Goal: Navigation & Orientation: Understand site structure

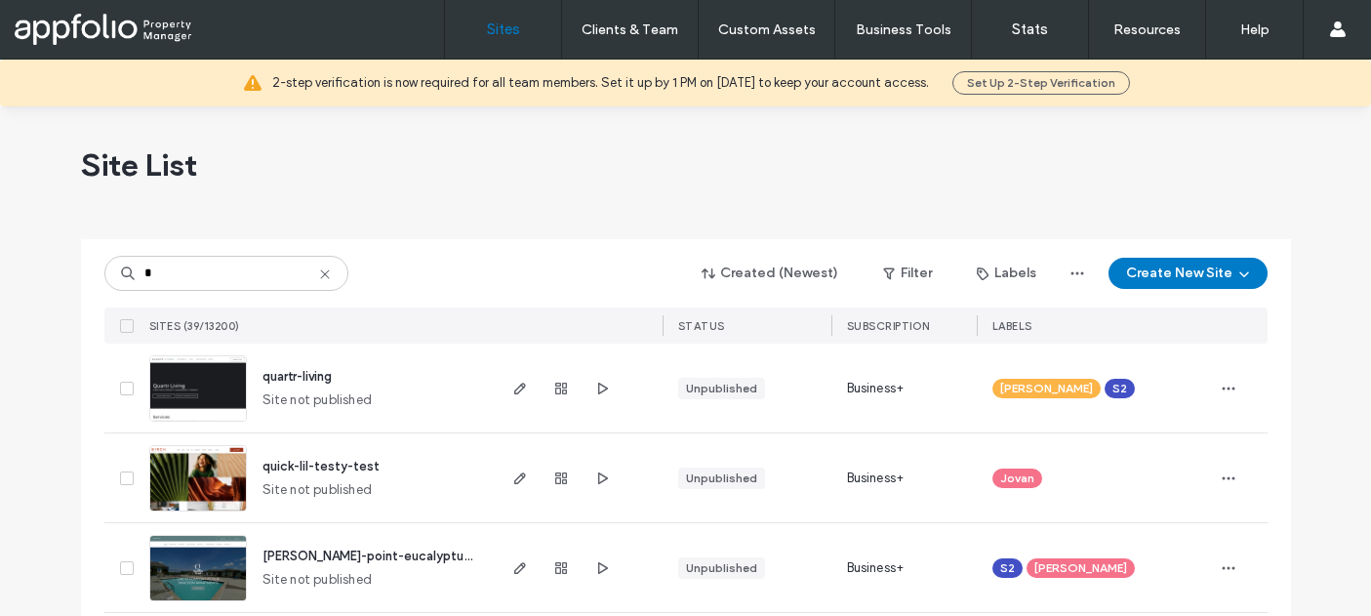
click at [282, 371] on span "quartr-living" at bounding box center [297, 376] width 69 height 15
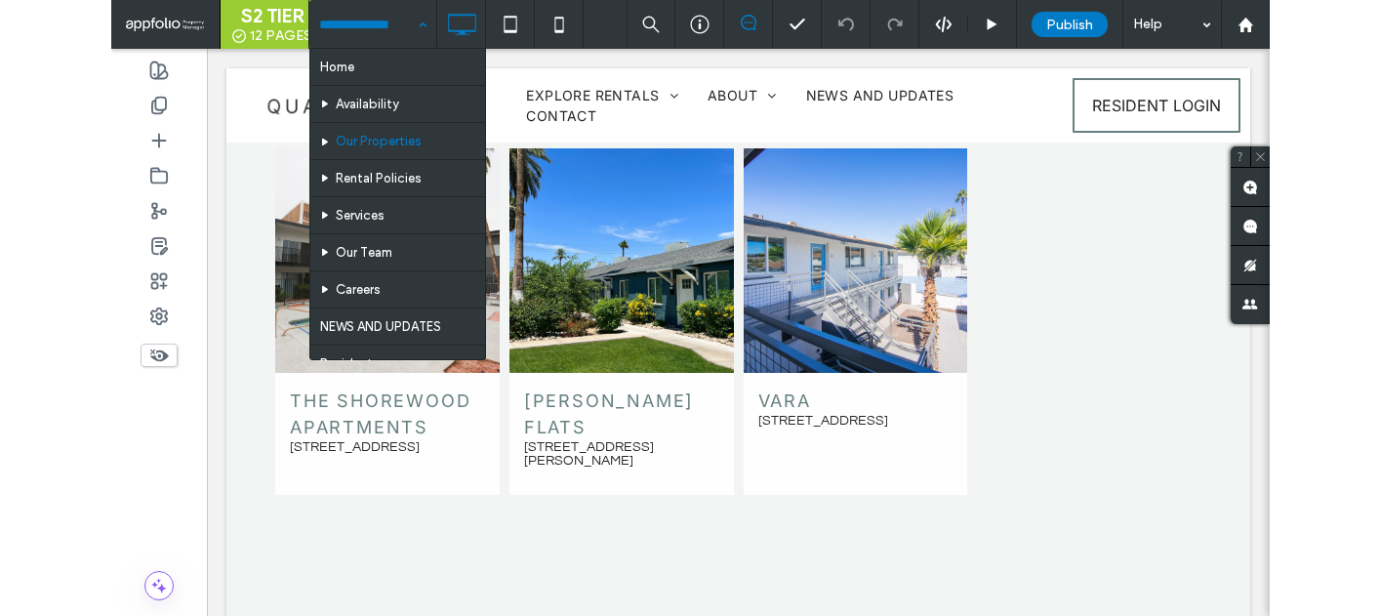
scroll to position [5589, 0]
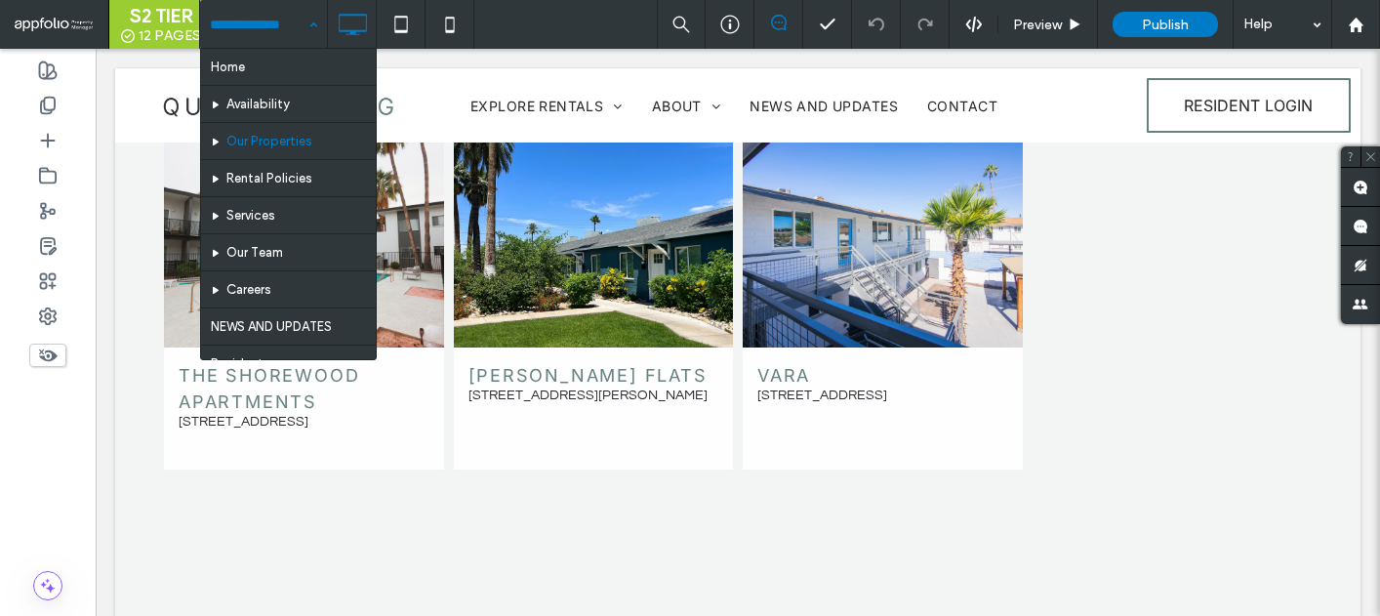
click at [308, 12] on div "Home Availability Our Properties Rental Policies Services Our Team Careers NEWS…" at bounding box center [263, 24] width 127 height 49
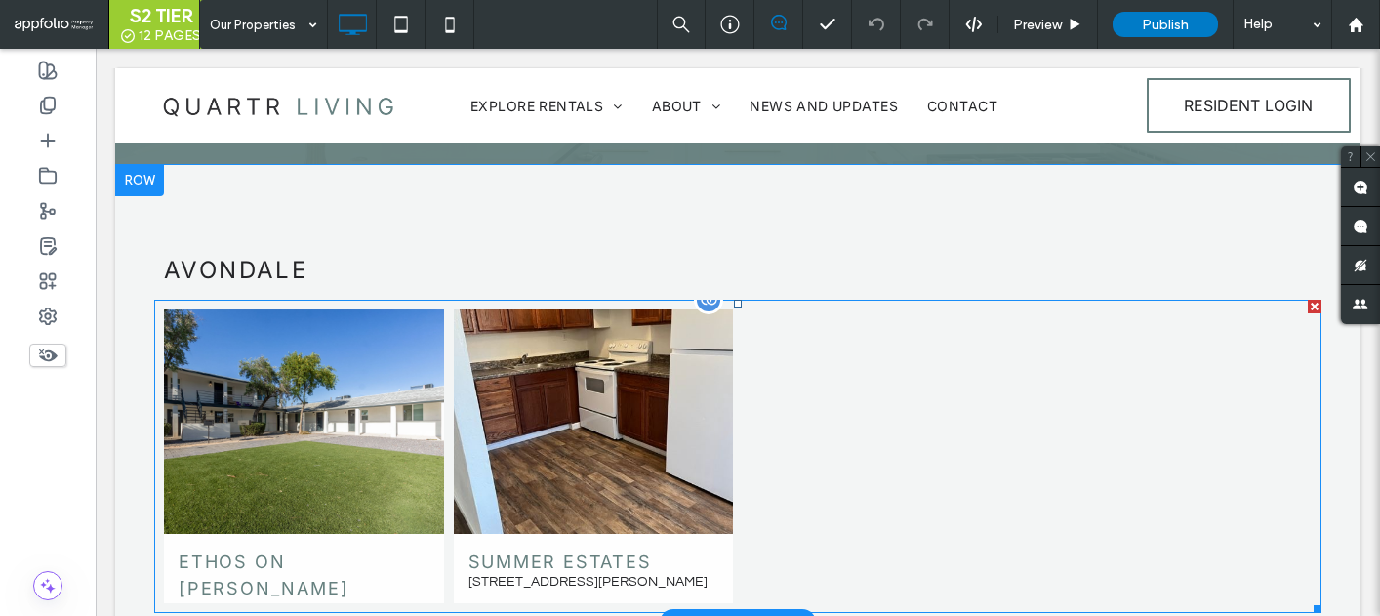
scroll to position [501, 0]
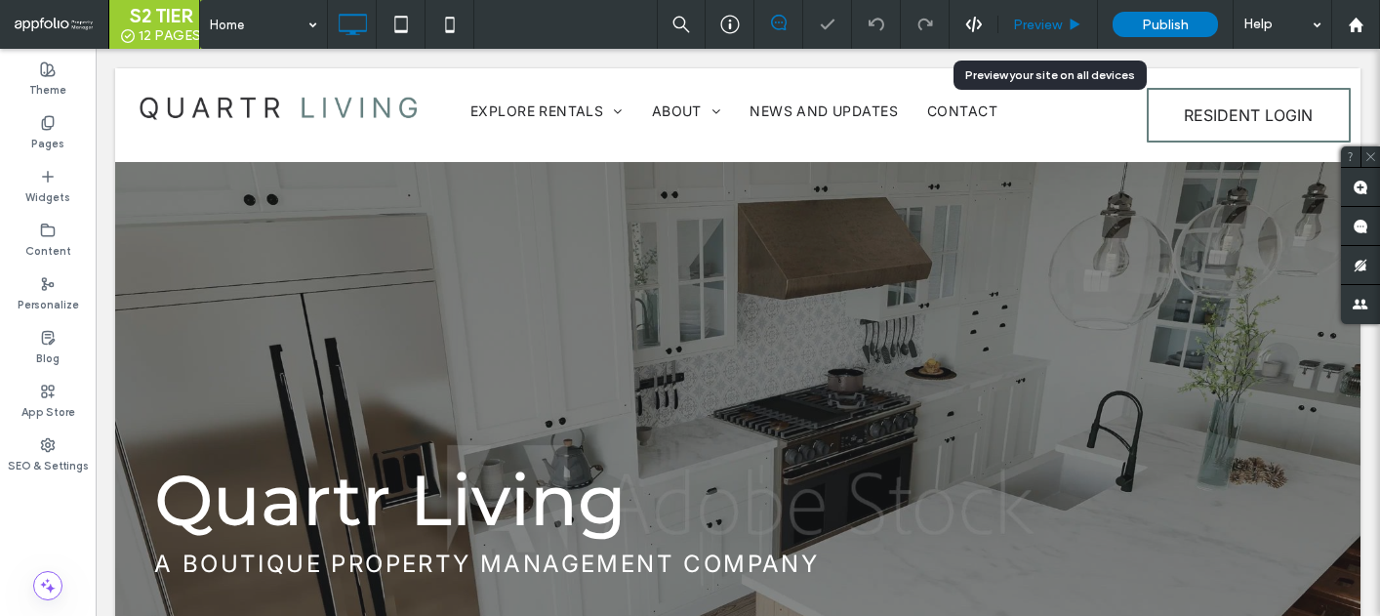
click at [1019, 20] on span "Preview" at bounding box center [1037, 25] width 49 height 17
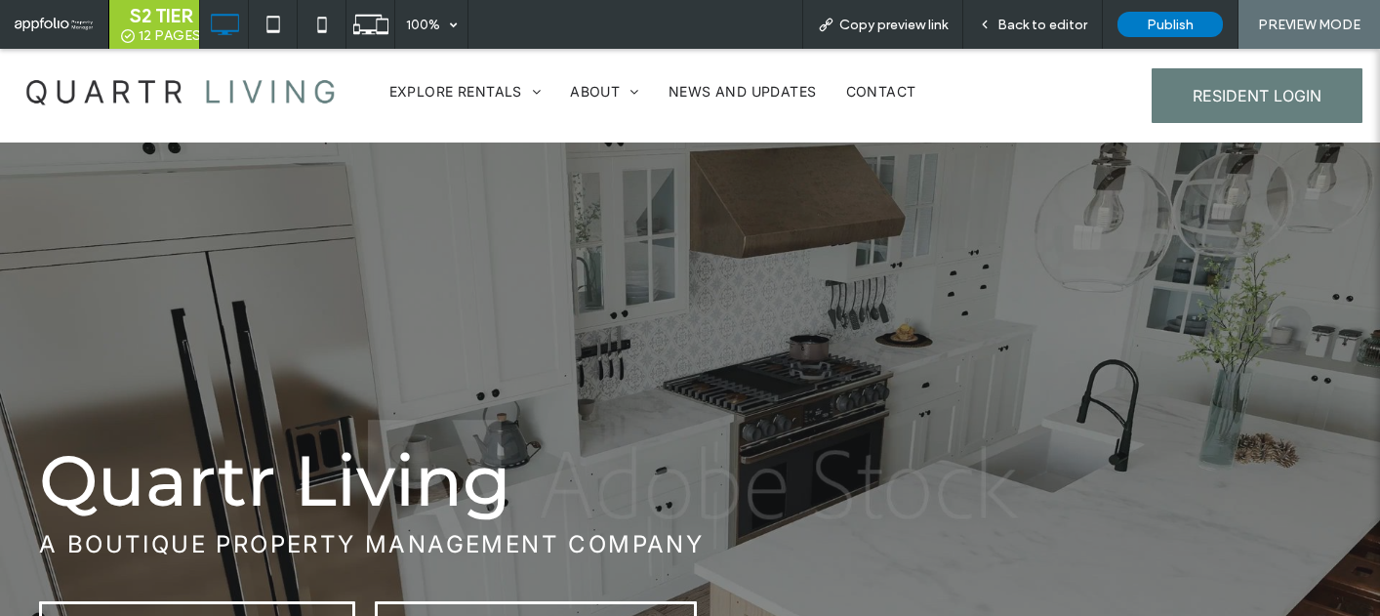
click at [1243, 105] on link "RESIDENT LOGIN" at bounding box center [1257, 95] width 211 height 55
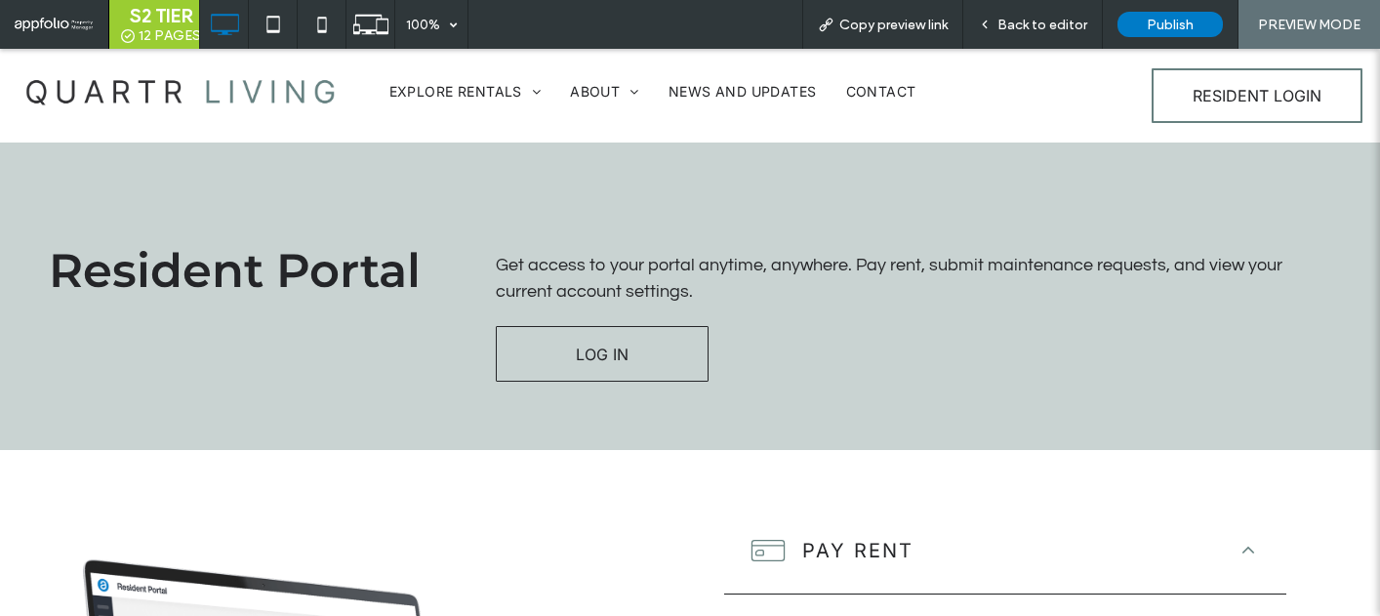
click at [272, 86] on img at bounding box center [180, 90] width 341 height 65
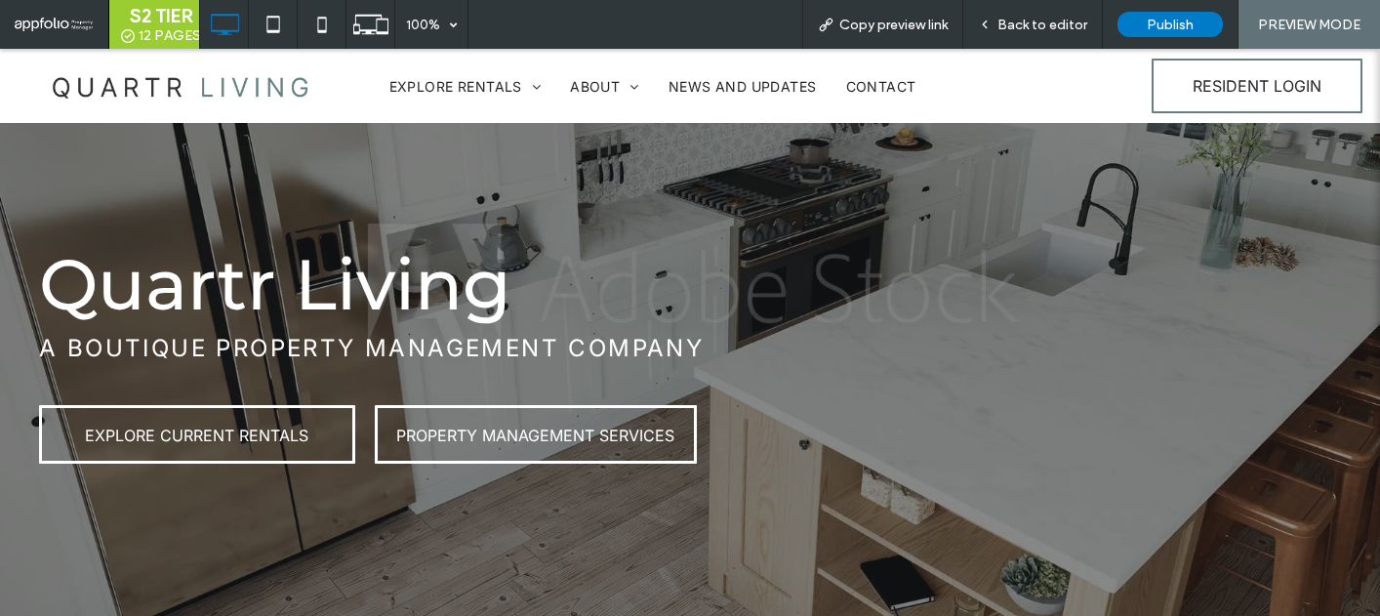
scroll to position [213, 0]
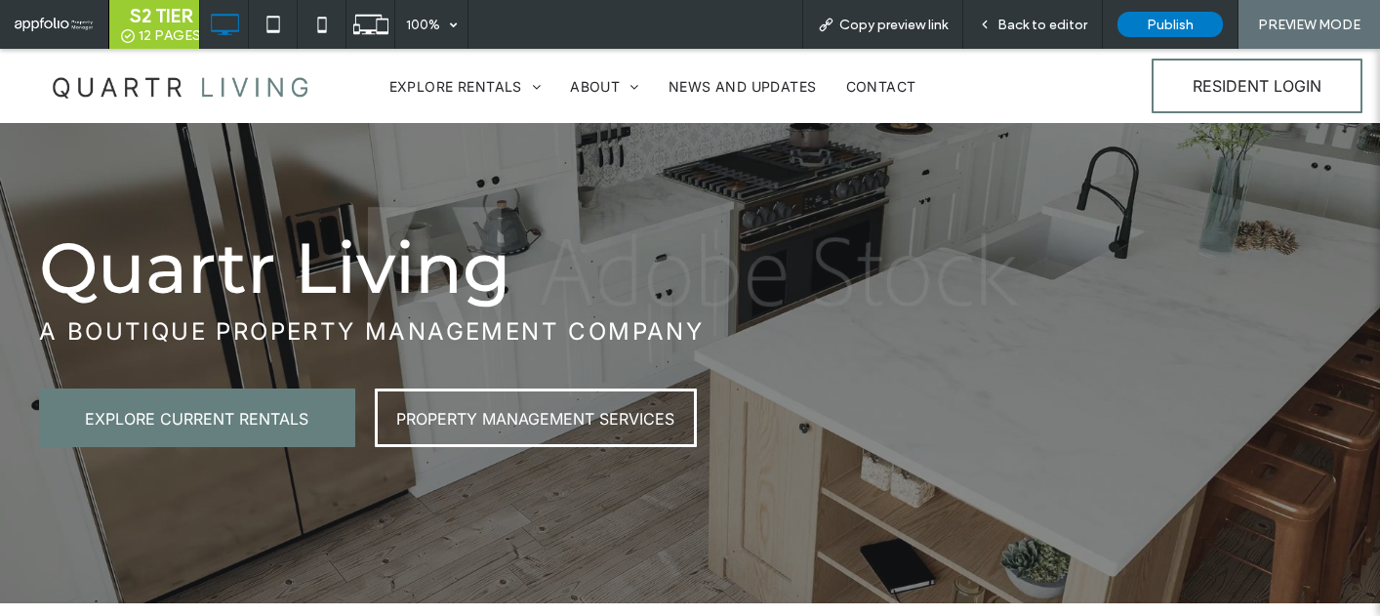
click at [214, 429] on link "EXPLORE CURRENT RENTALS" at bounding box center [197, 417] width 316 height 59
click at [214, 429] on div at bounding box center [690, 308] width 1380 height 616
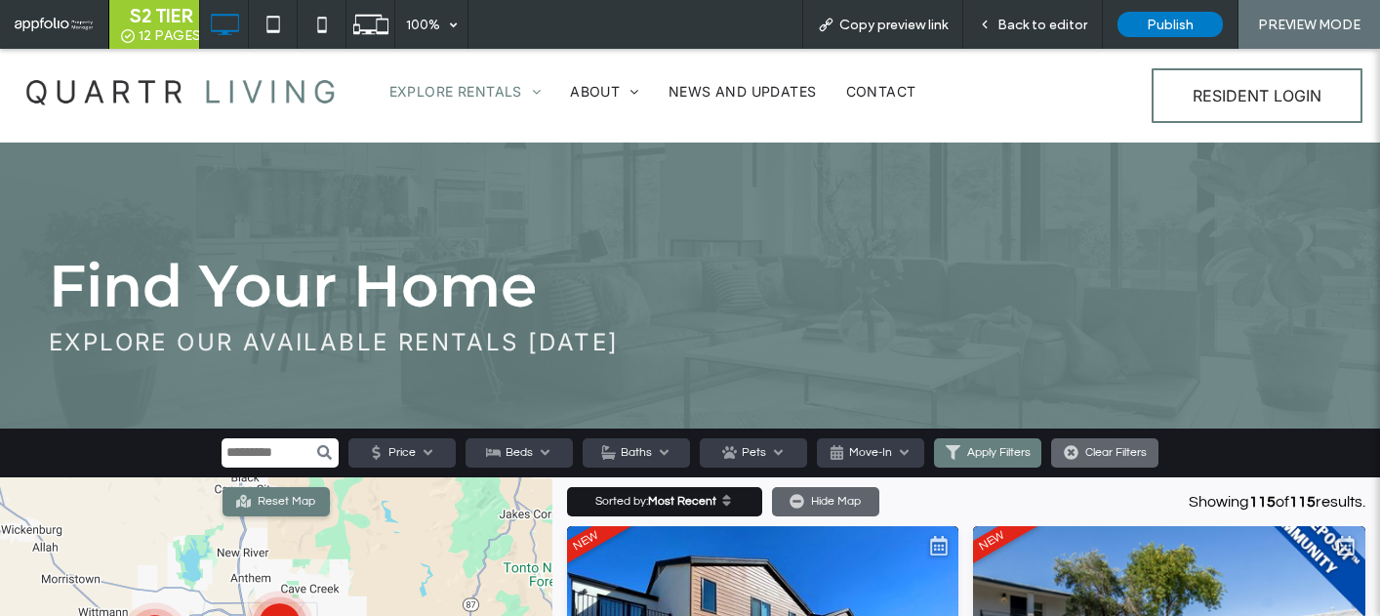
click at [240, 99] on img at bounding box center [180, 90] width 341 height 65
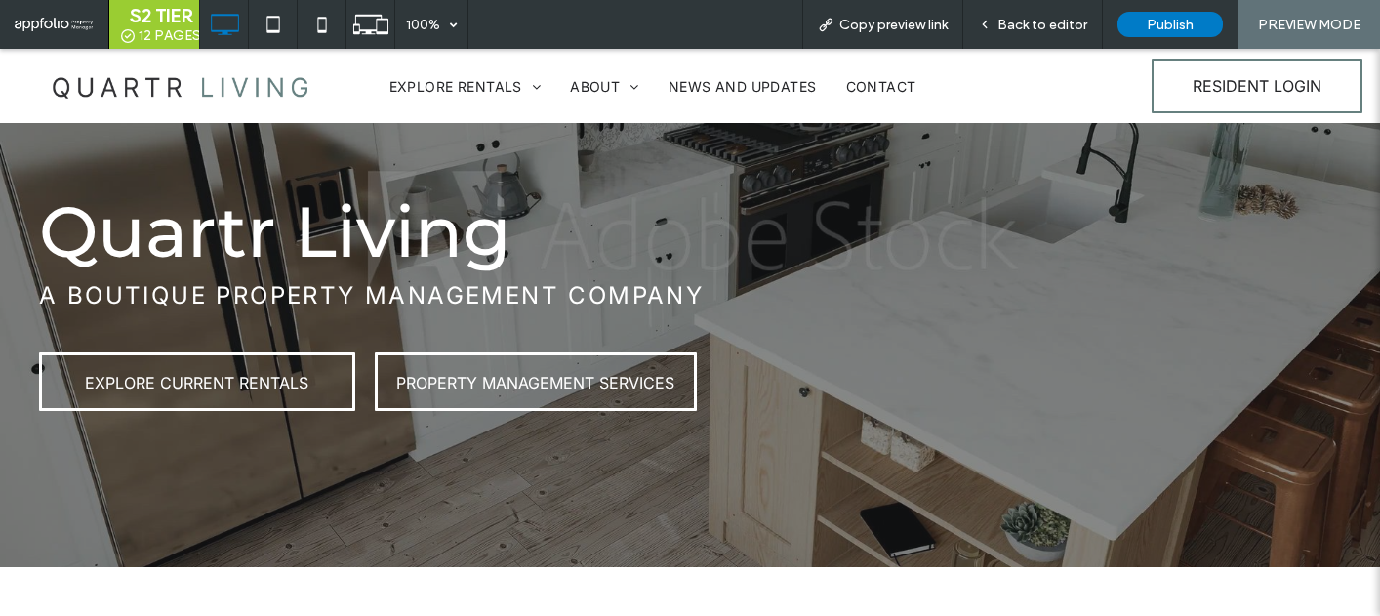
scroll to position [287, 0]
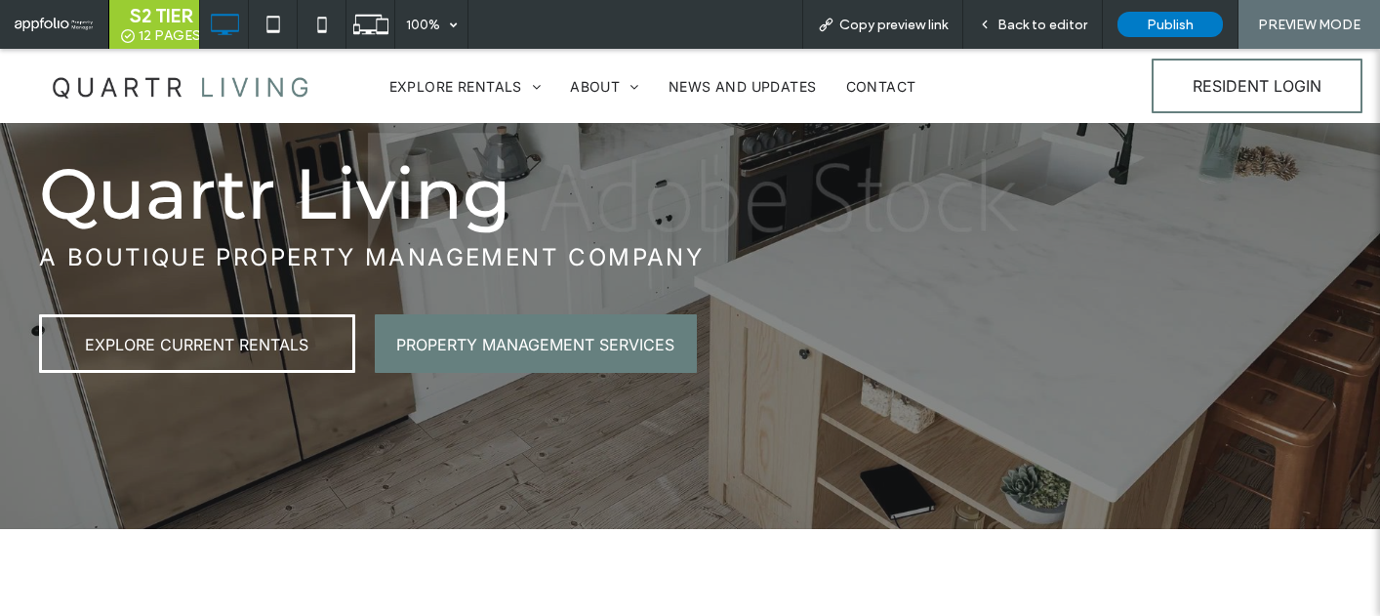
click at [514, 335] on span "PROPERTY MANAGEMENT SERVICES" at bounding box center [535, 345] width 278 height 20
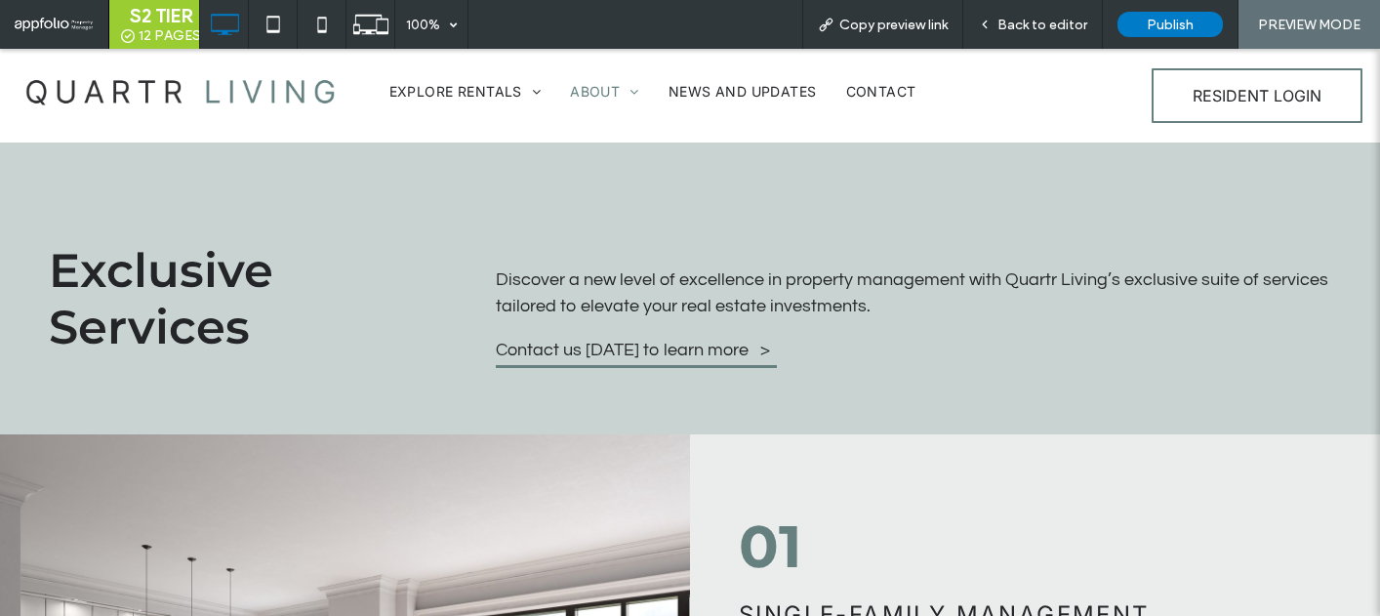
click at [271, 87] on img at bounding box center [180, 90] width 341 height 65
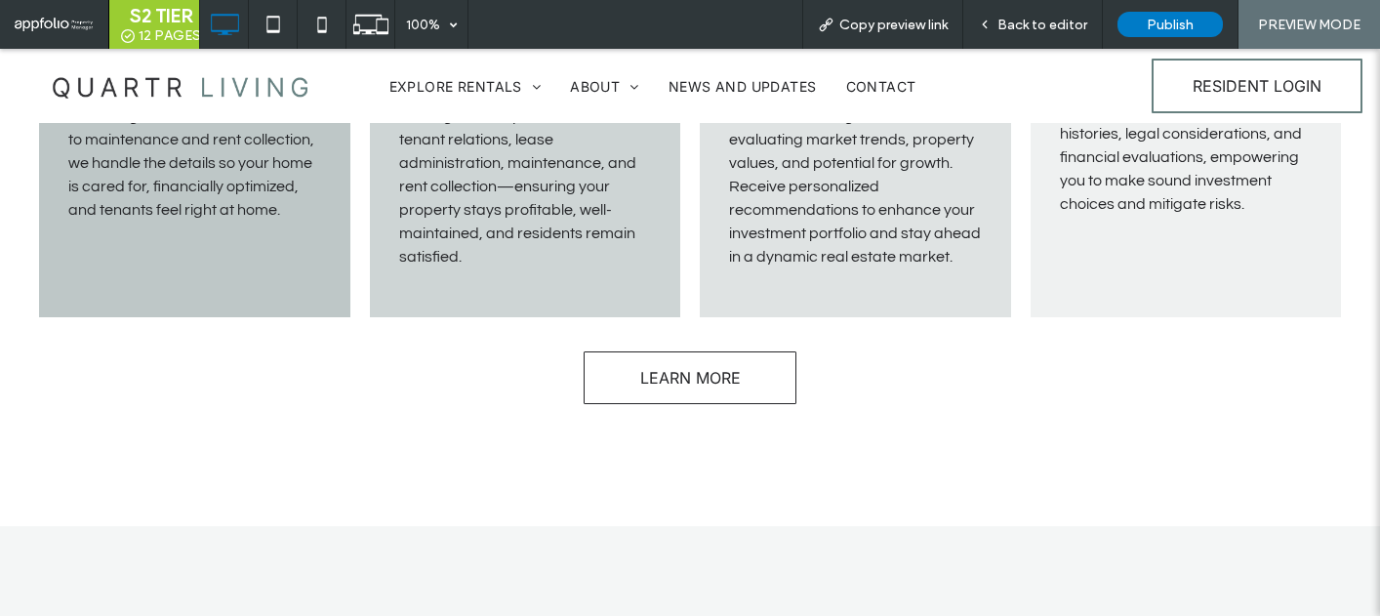
scroll to position [1198, 0]
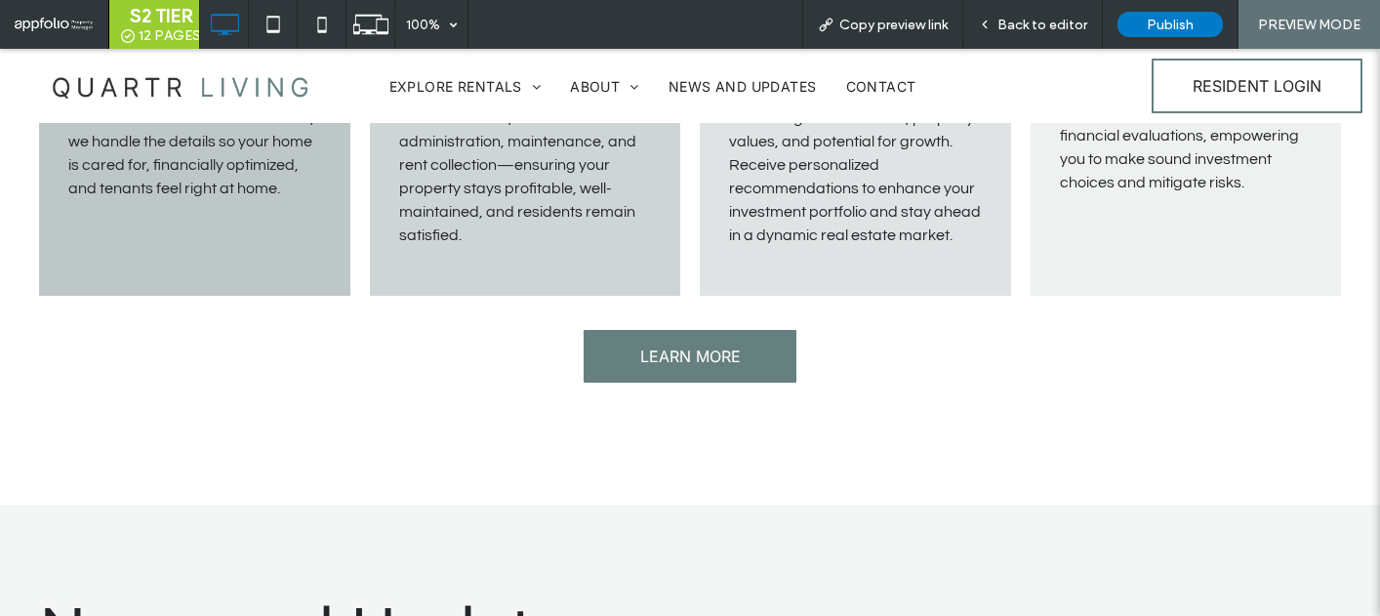
click at [719, 355] on span "LEARN MORE" at bounding box center [690, 356] width 101 height 20
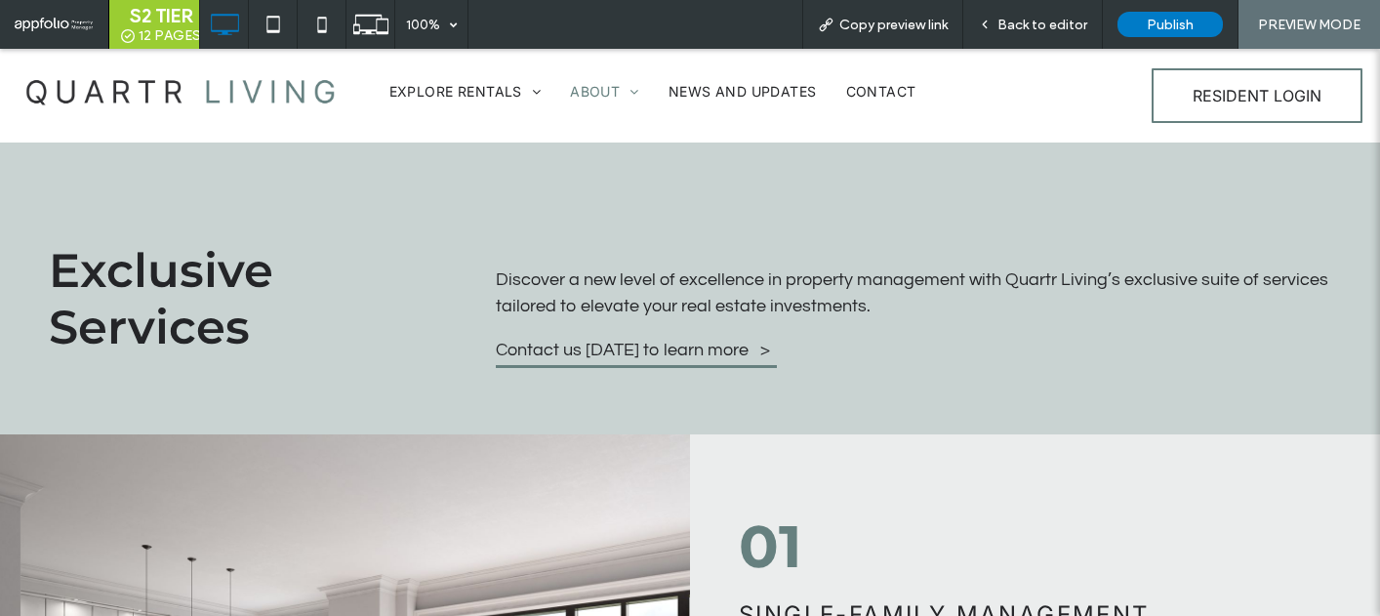
click at [284, 88] on img at bounding box center [180, 90] width 341 height 65
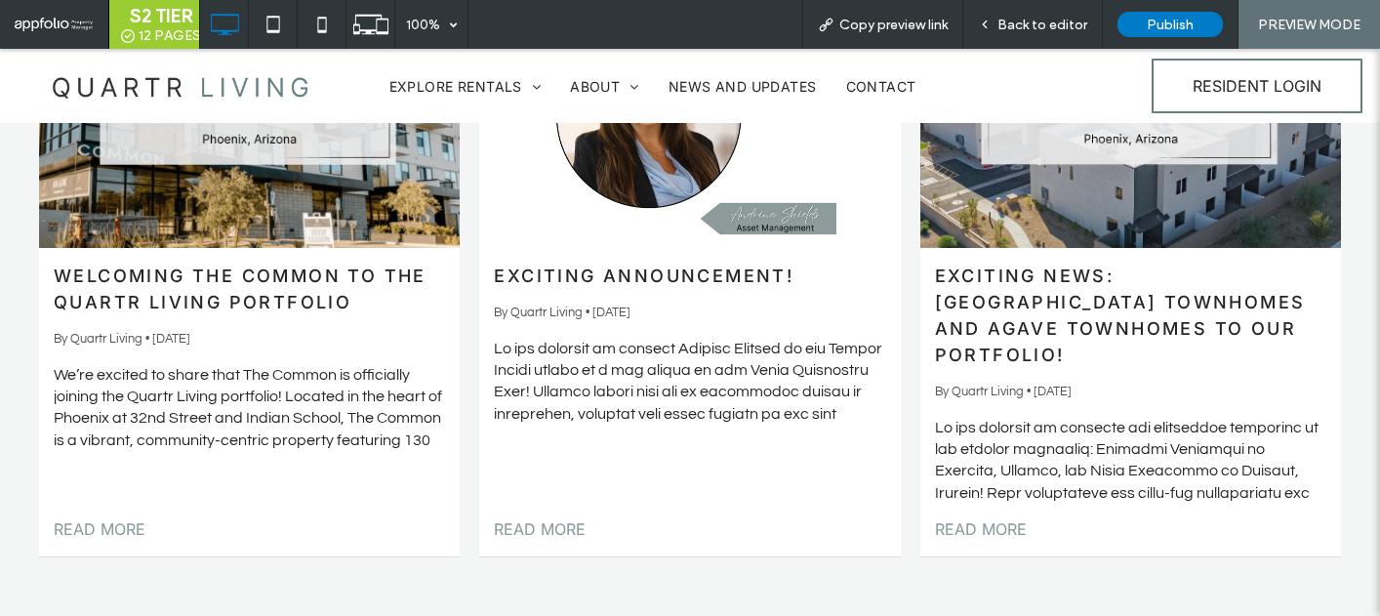
scroll to position [1943, 0]
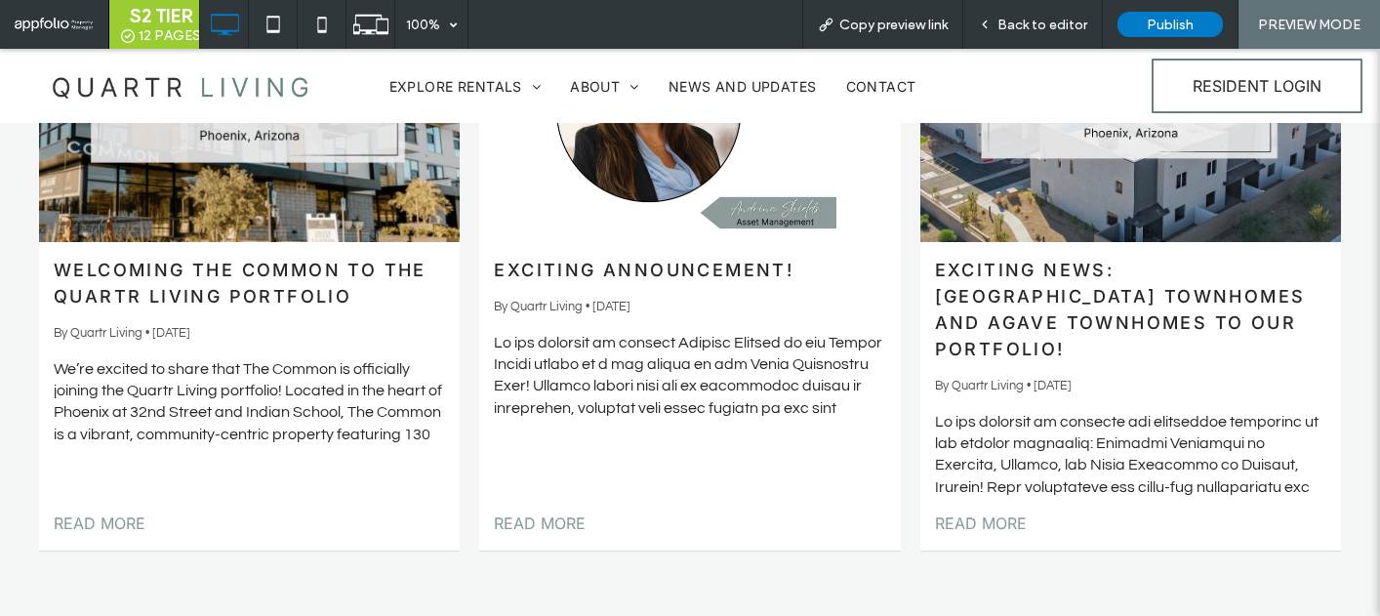
click at [318, 283] on link "Welcoming The Common to the Quartr Living Portfolio" at bounding box center [249, 283] width 391 height 53
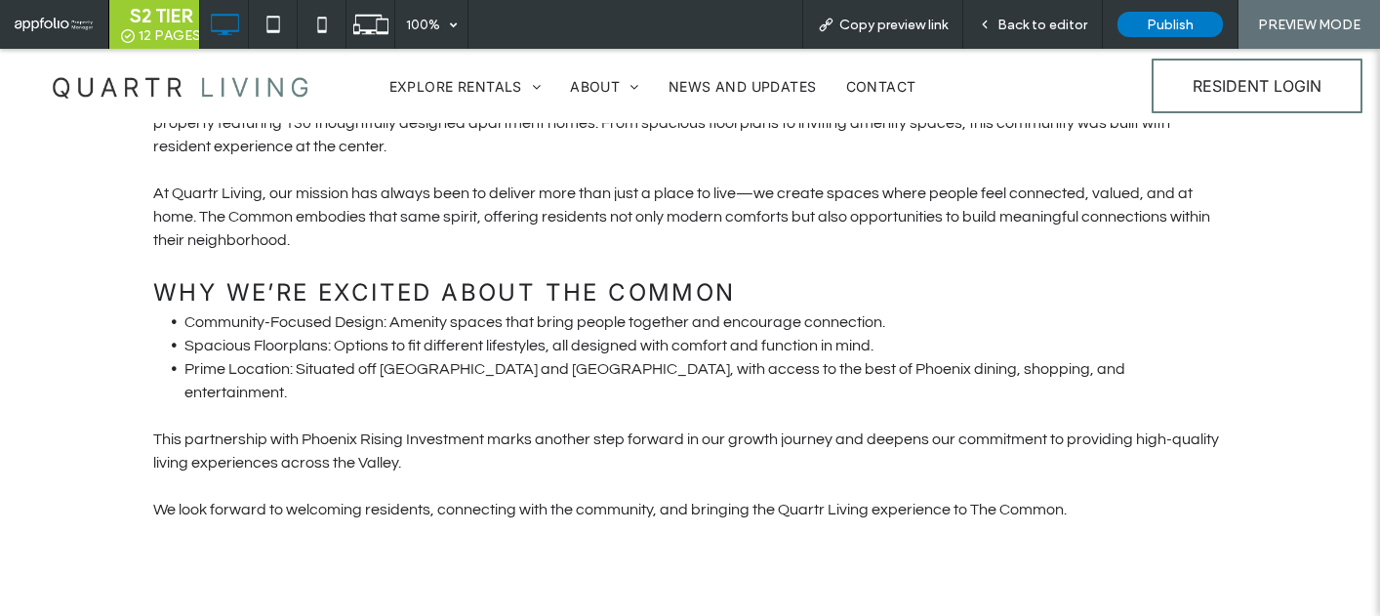
scroll to position [1092, 0]
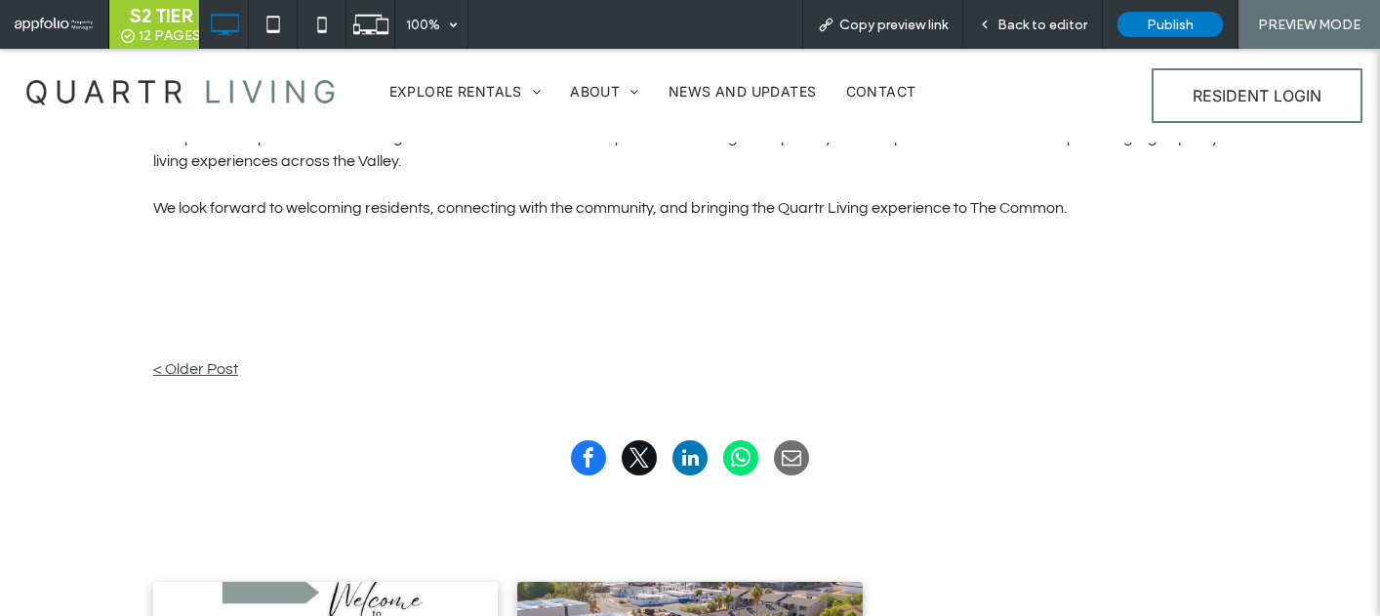
click at [214, 90] on img at bounding box center [180, 90] width 341 height 65
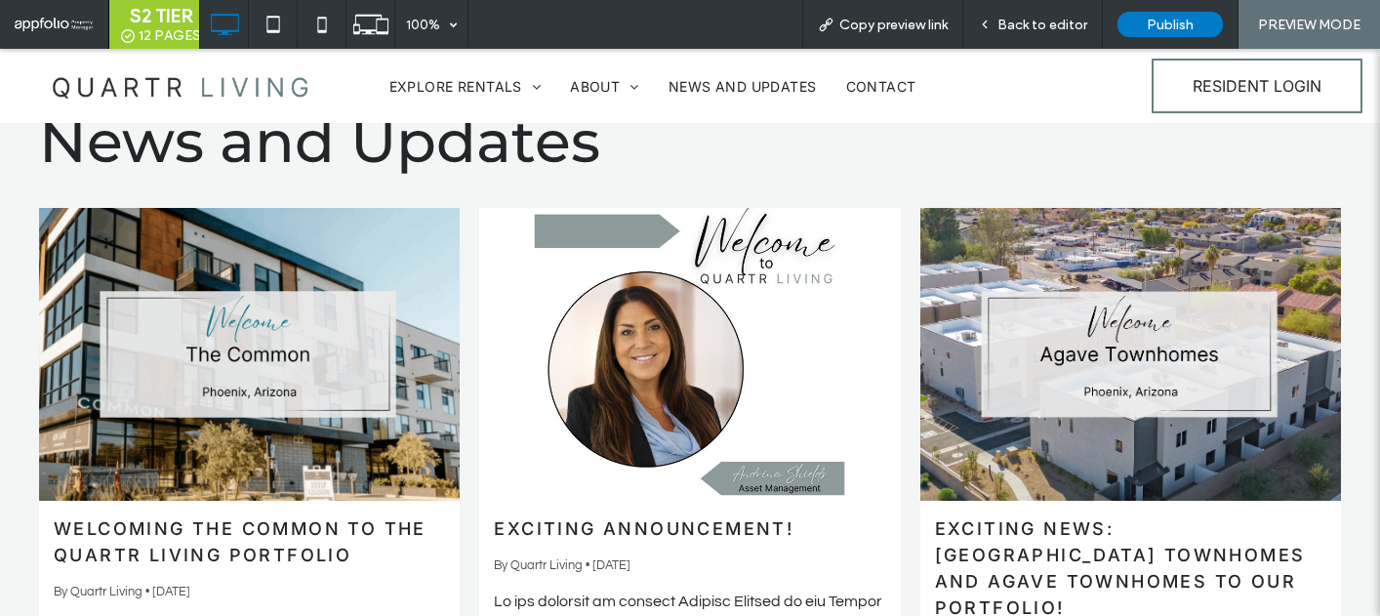
scroll to position [1692, 0]
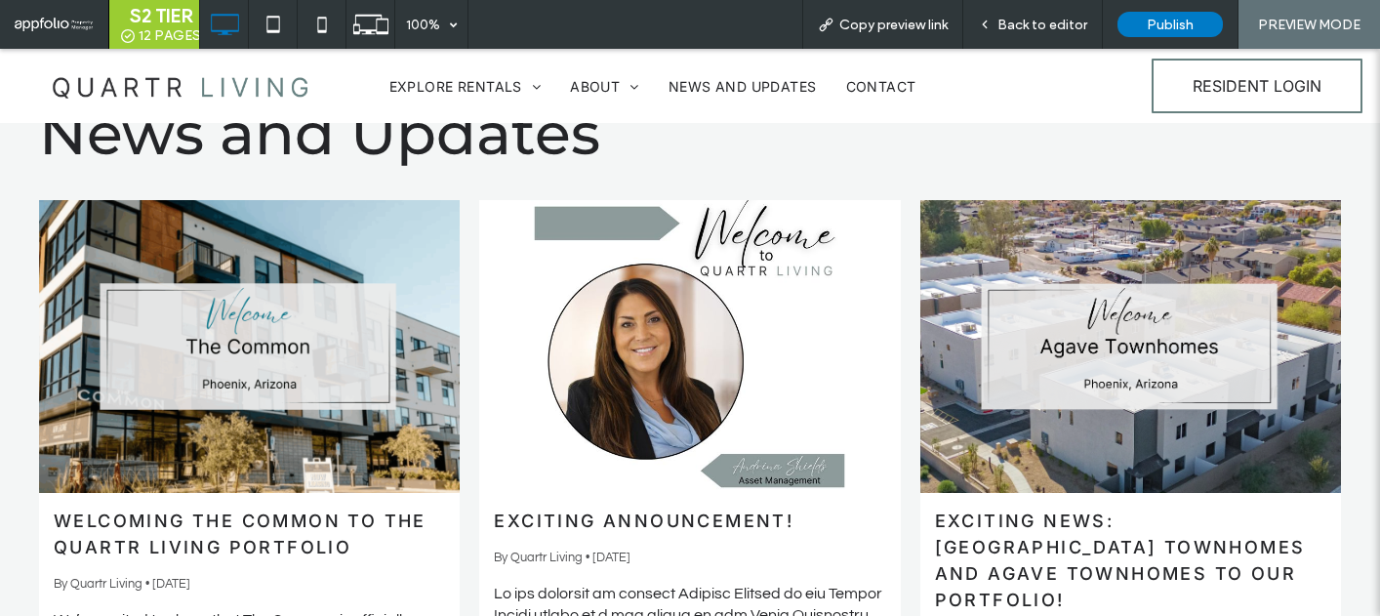
click at [693, 381] on div at bounding box center [690, 346] width 446 height 310
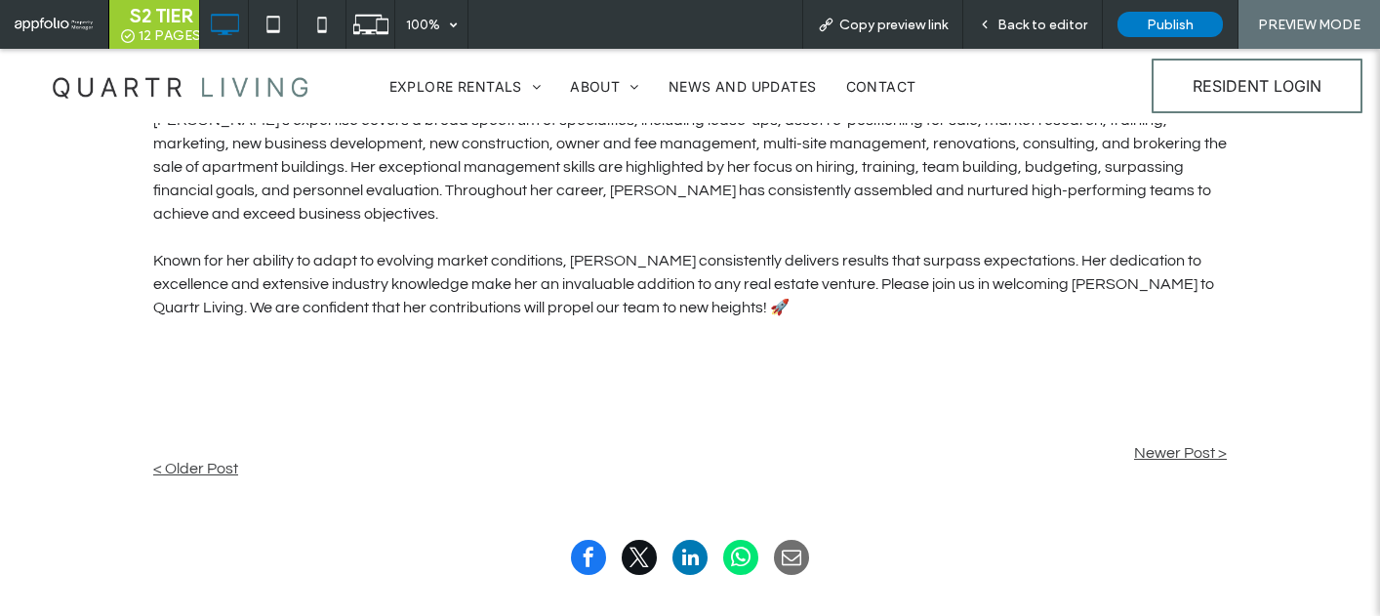
scroll to position [732, 0]
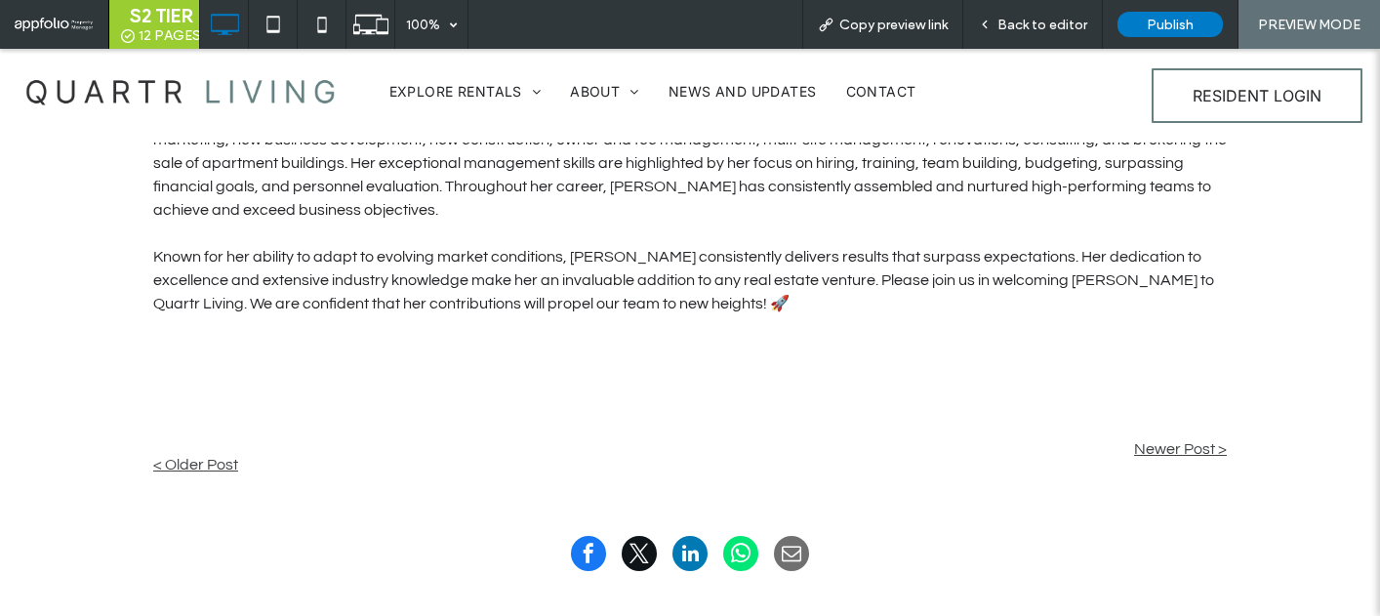
click at [226, 95] on img at bounding box center [180, 90] width 341 height 65
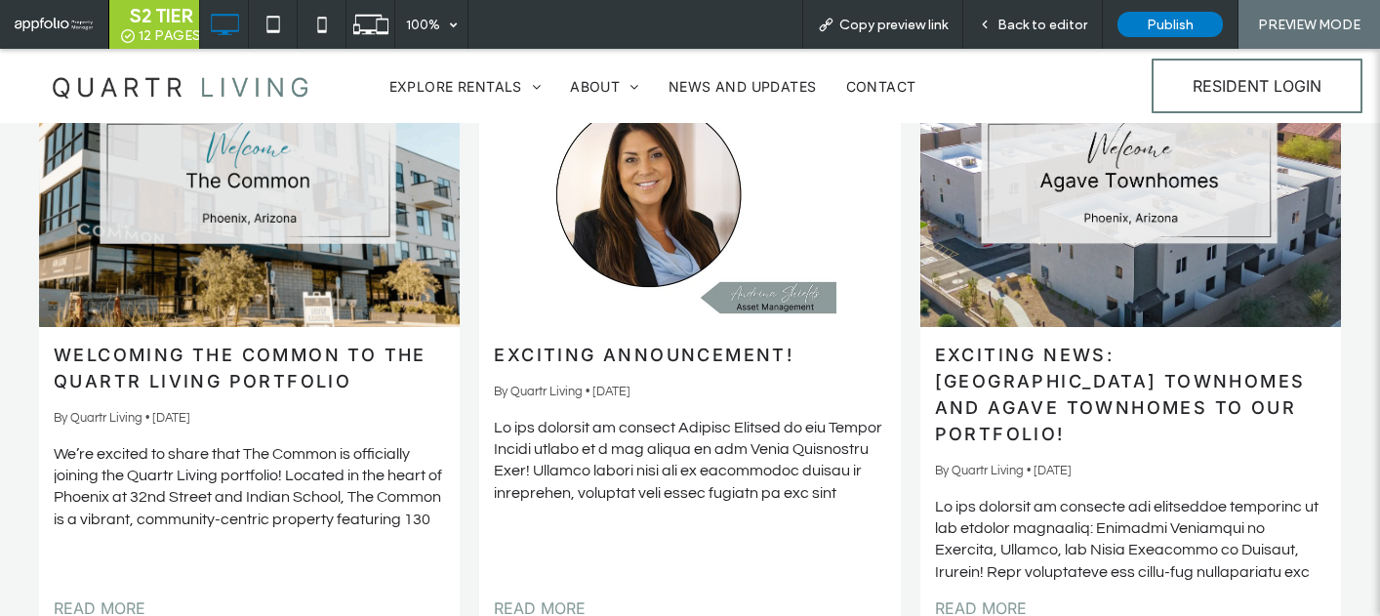
scroll to position [1862, 0]
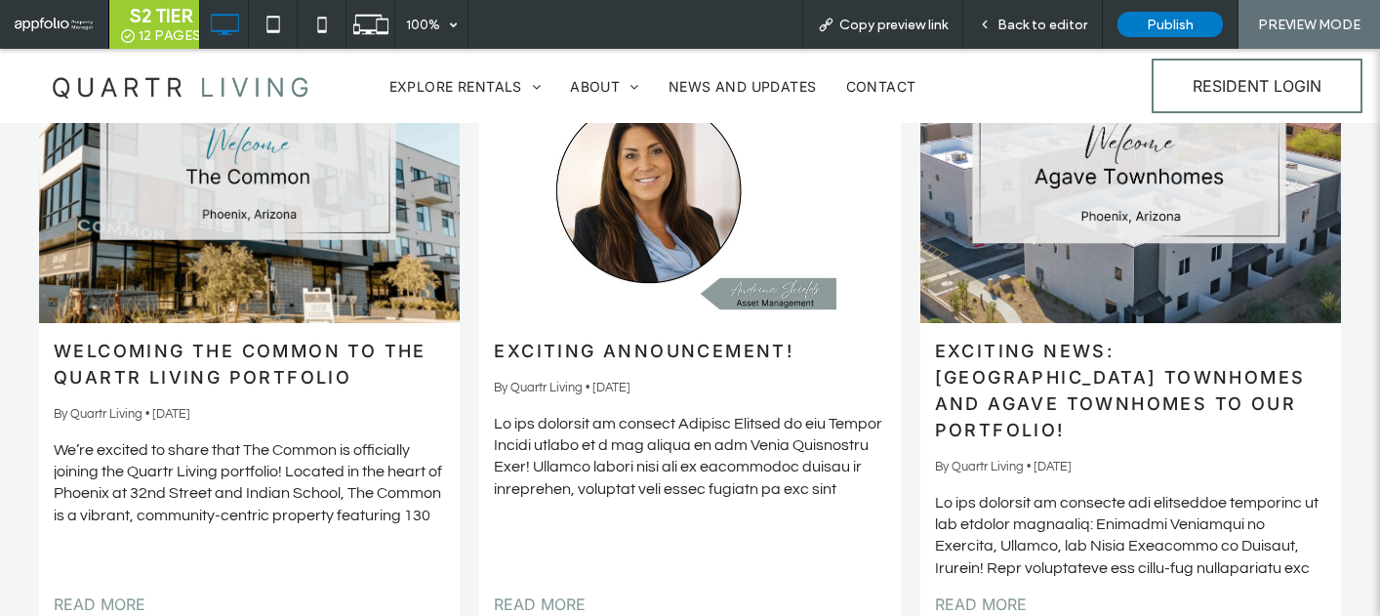
click at [1103, 386] on link "Exciting News: [GEOGRAPHIC_DATA] Townhomes and Agave Townhomes to Our Portfolio!" at bounding box center [1130, 390] width 391 height 105
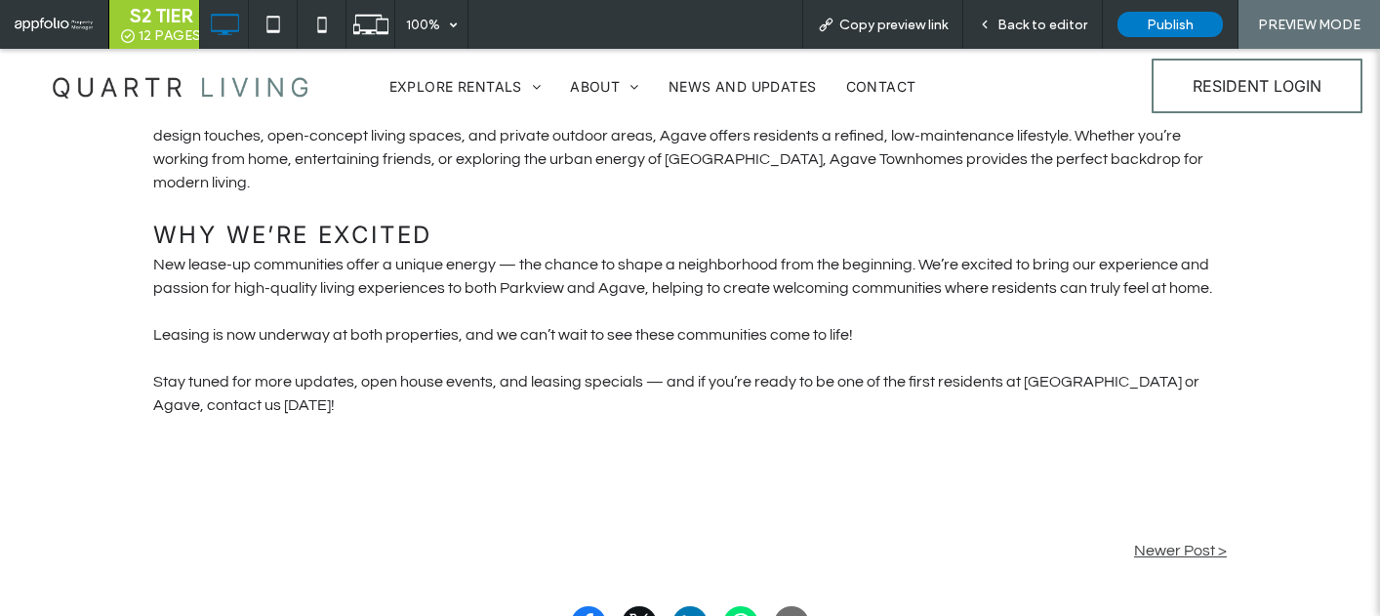
scroll to position [1189, 0]
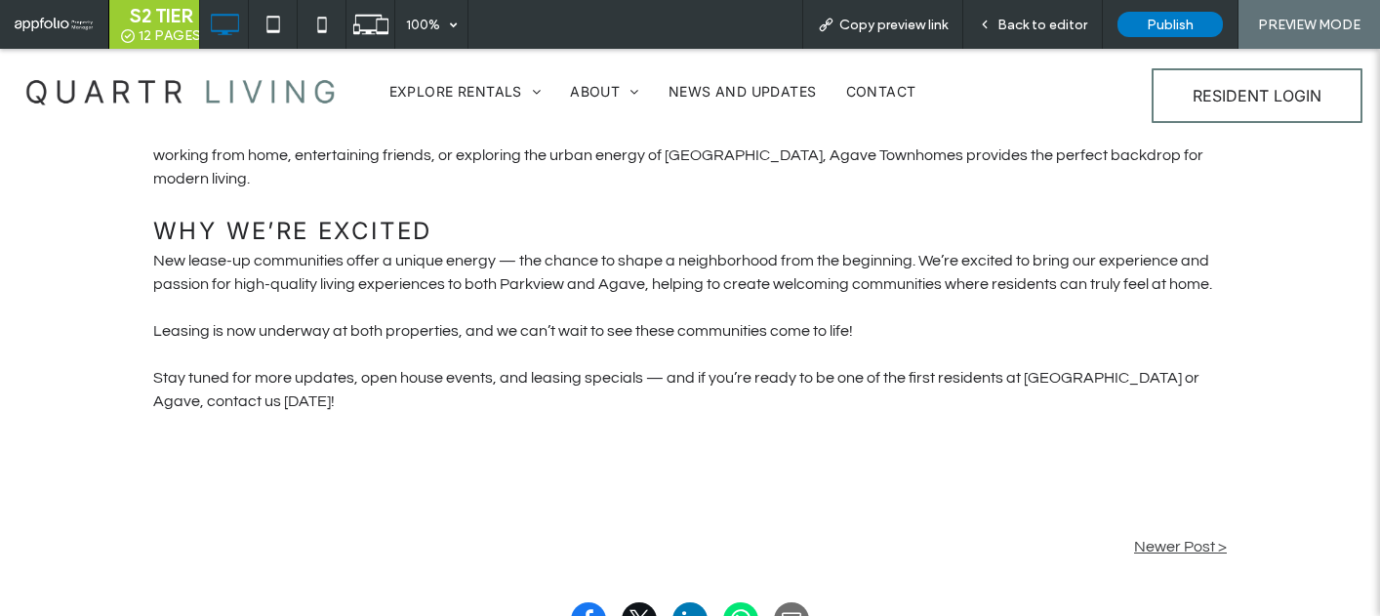
click at [299, 81] on img at bounding box center [180, 90] width 341 height 65
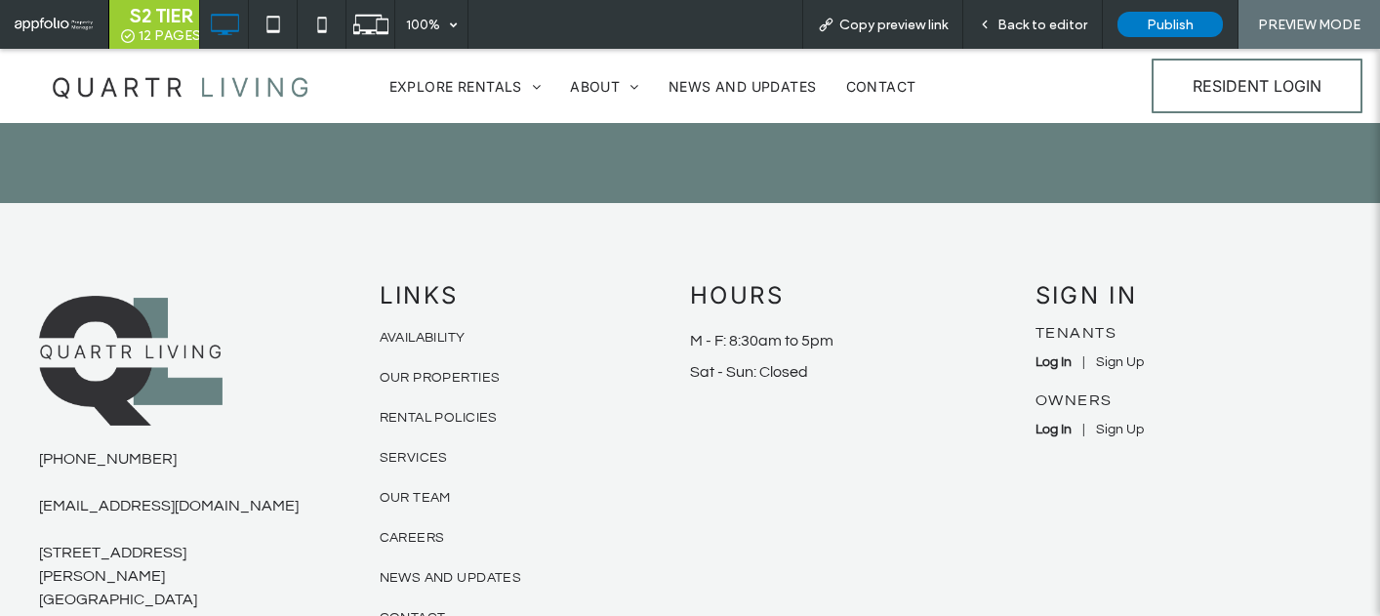
scroll to position [3252, 0]
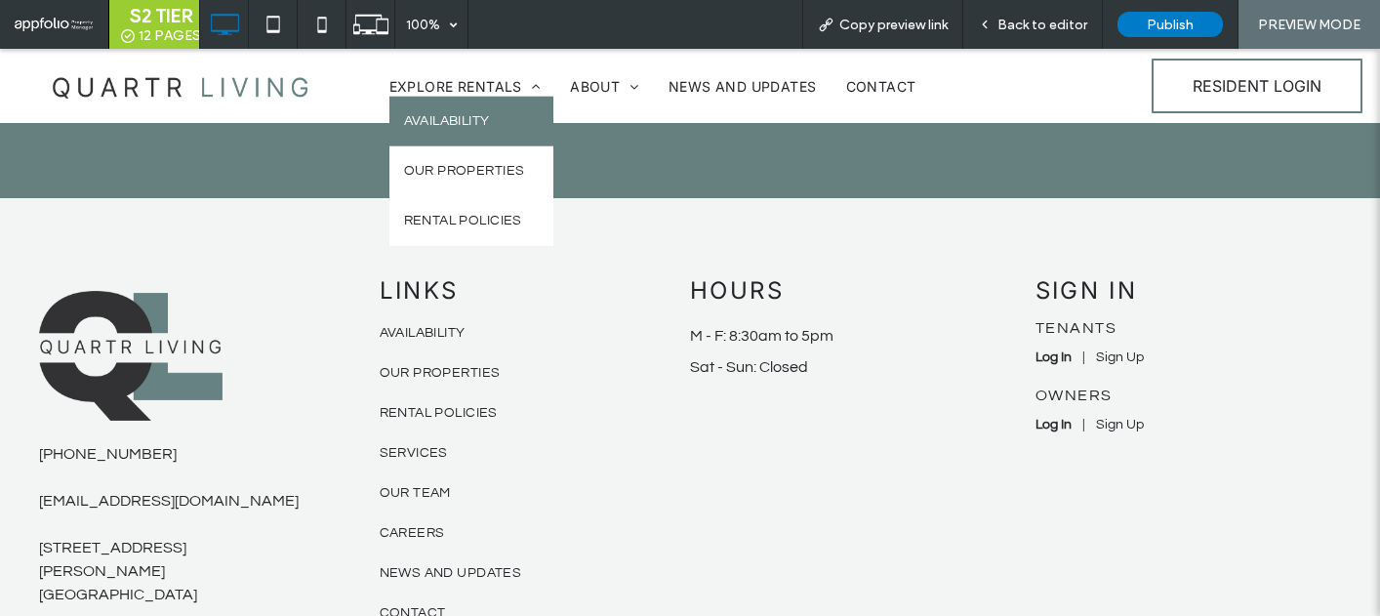
click at [483, 106] on link "Availability" at bounding box center [471, 122] width 165 height 50
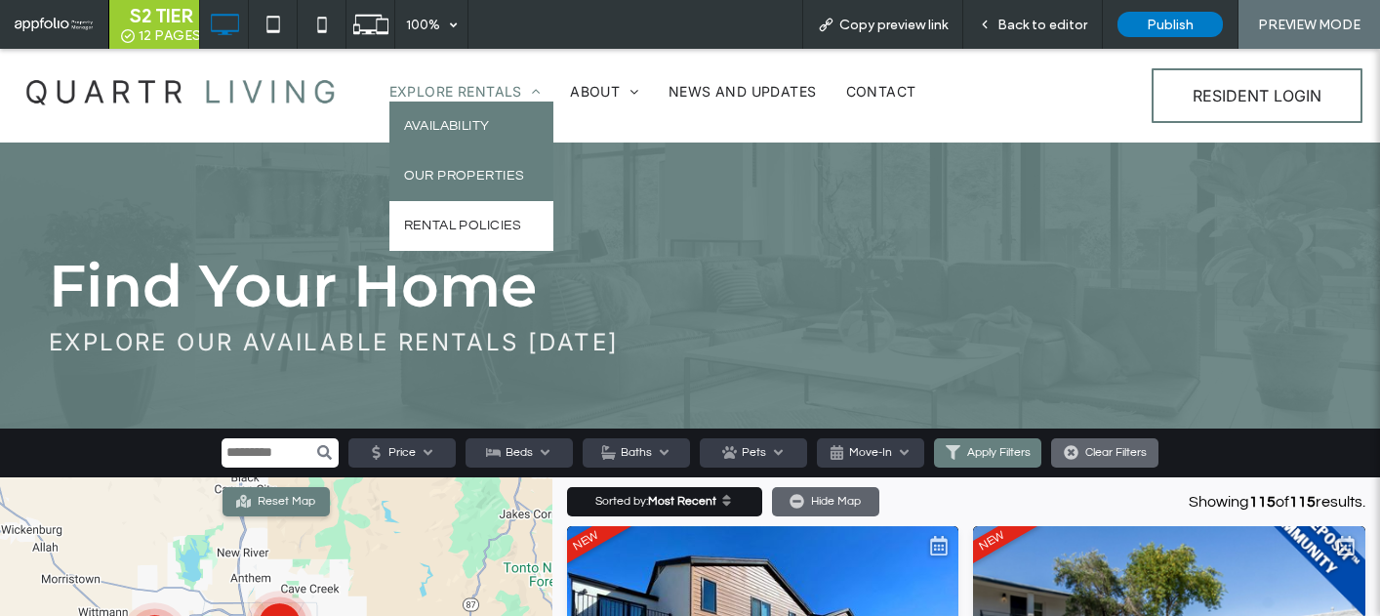
click at [464, 170] on span "Our Properties" at bounding box center [464, 176] width 121 height 20
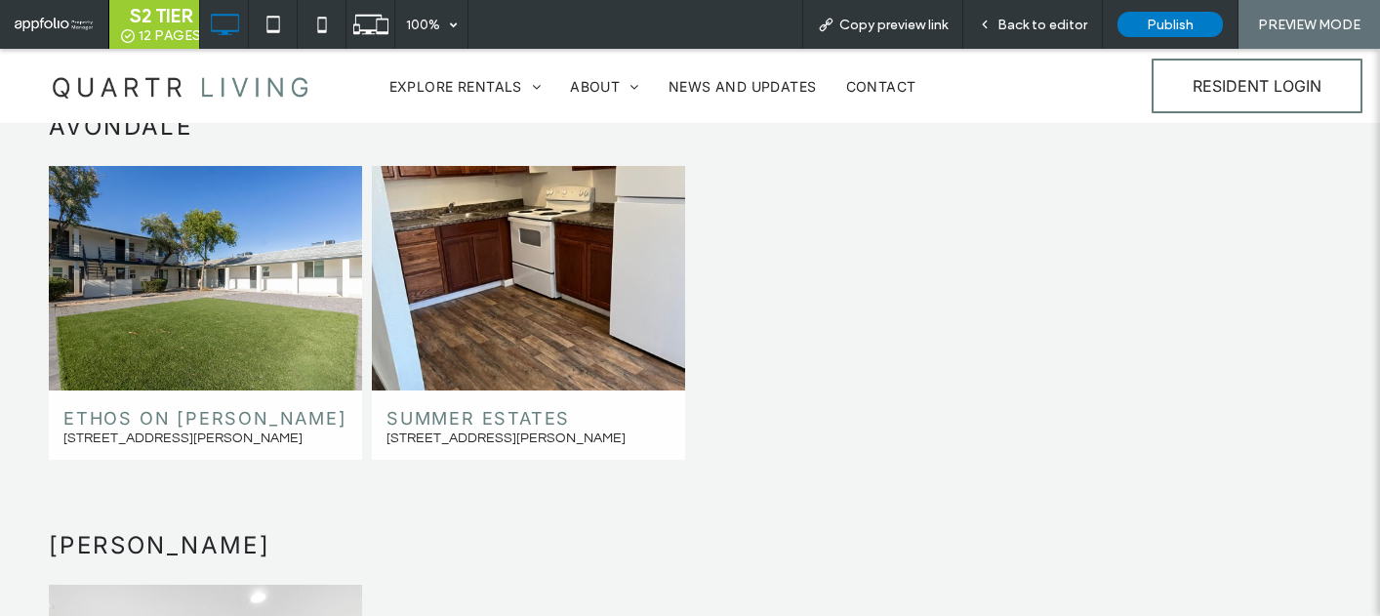
scroll to position [655, 0]
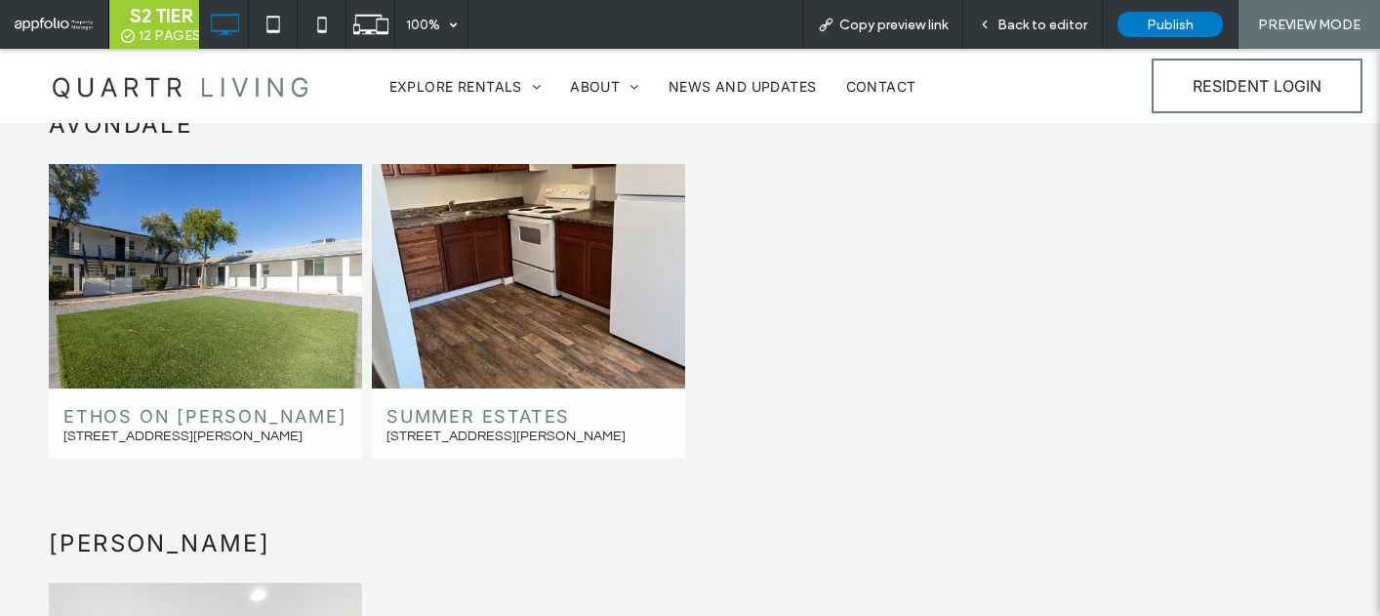
click at [227, 271] on link at bounding box center [205, 276] width 313 height 224
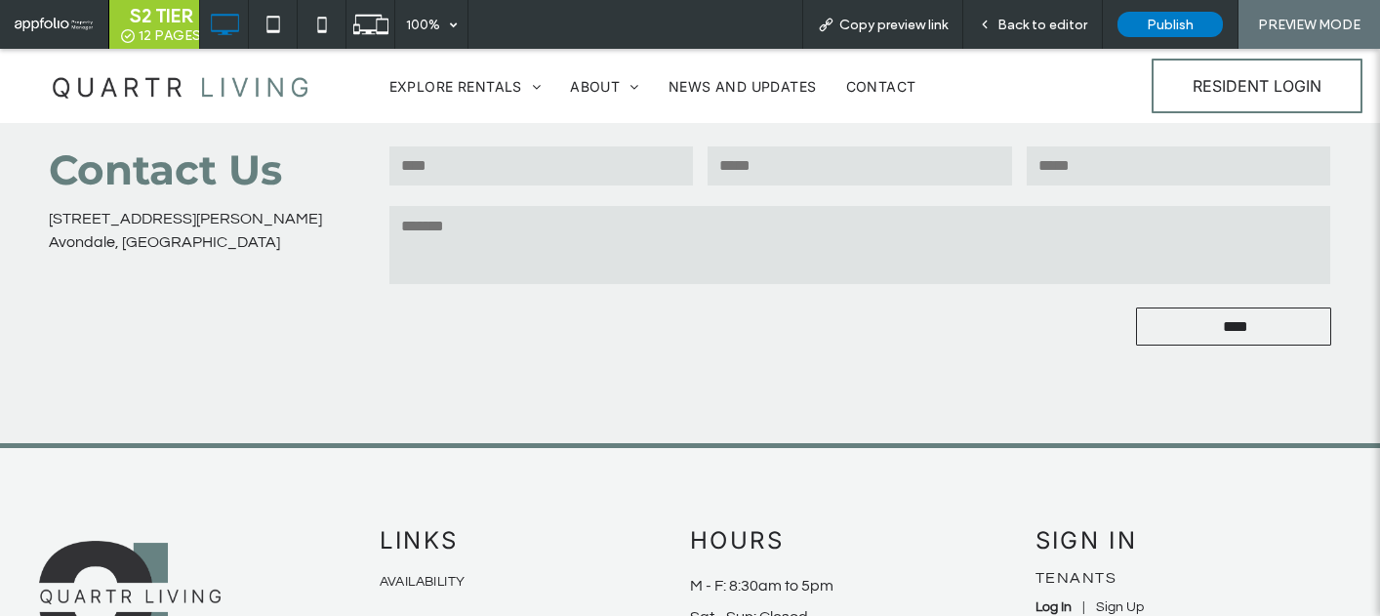
scroll to position [2413, 0]
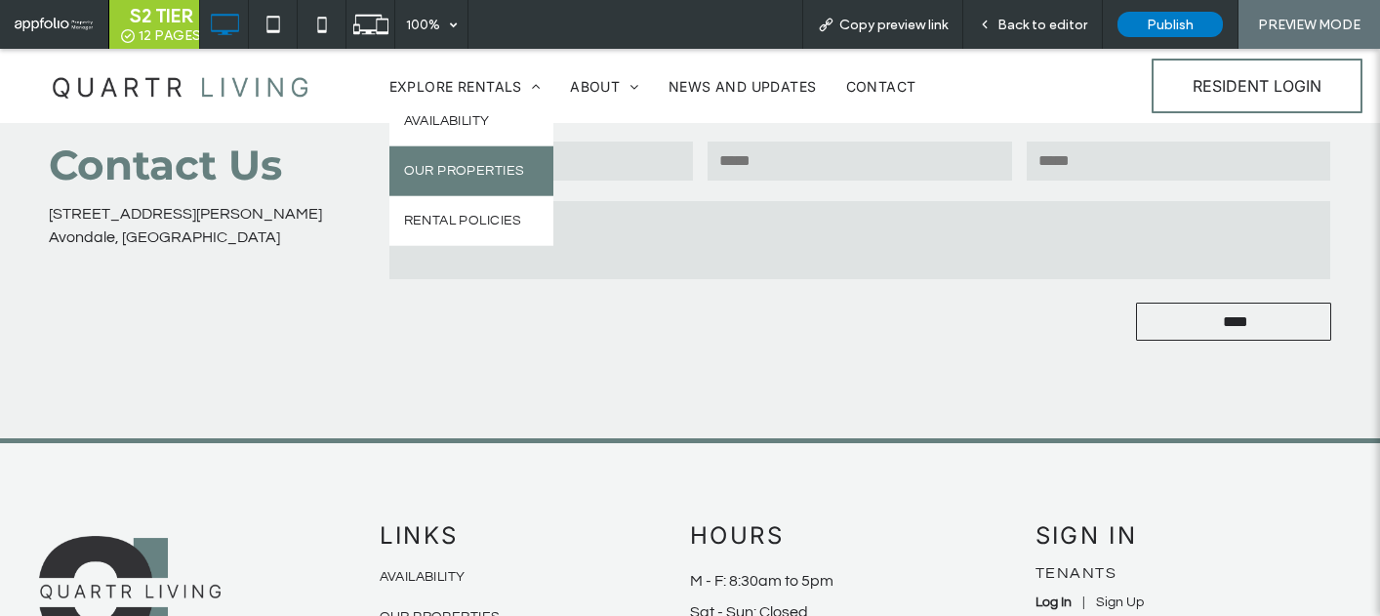
click at [466, 152] on link "Our Properties" at bounding box center [471, 171] width 165 height 50
